Goal: Task Accomplishment & Management: Use online tool/utility

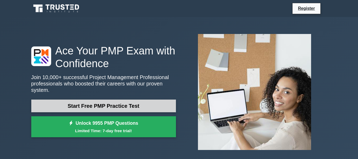
click at [96, 106] on link "Start Free PMP Practice Test" at bounding box center [103, 105] width 145 height 13
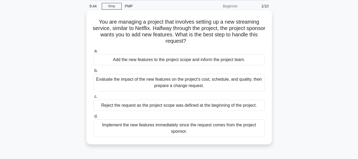
scroll to position [20, 0]
click at [219, 85] on div "Evaluate the impact of the new features on the project's cost, schedule, and qu…" at bounding box center [179, 81] width 172 height 17
click at [93, 72] on input "b. Evaluate the impact of the new features on the project's cost, schedule, and…" at bounding box center [93, 70] width 0 height 3
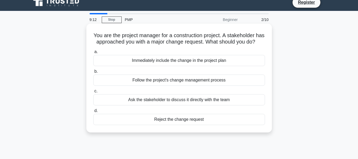
scroll to position [6, 0]
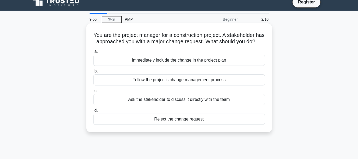
click at [183, 85] on div "Follow the project's change management process" at bounding box center [179, 79] width 172 height 11
click at [93, 73] on input "b. Follow the project's change management process" at bounding box center [93, 70] width 0 height 3
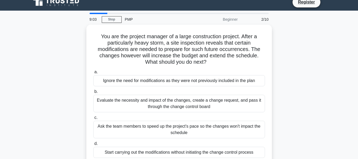
scroll to position [0, 0]
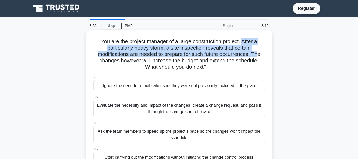
drag, startPoint x: 243, startPoint y: 39, endPoint x: 259, endPoint y: 51, distance: 20.0
click at [259, 51] on h5 "You are the project manager of a large construction project. After a particular…" at bounding box center [179, 54] width 173 height 32
